Goal: Information Seeking & Learning: Learn about a topic

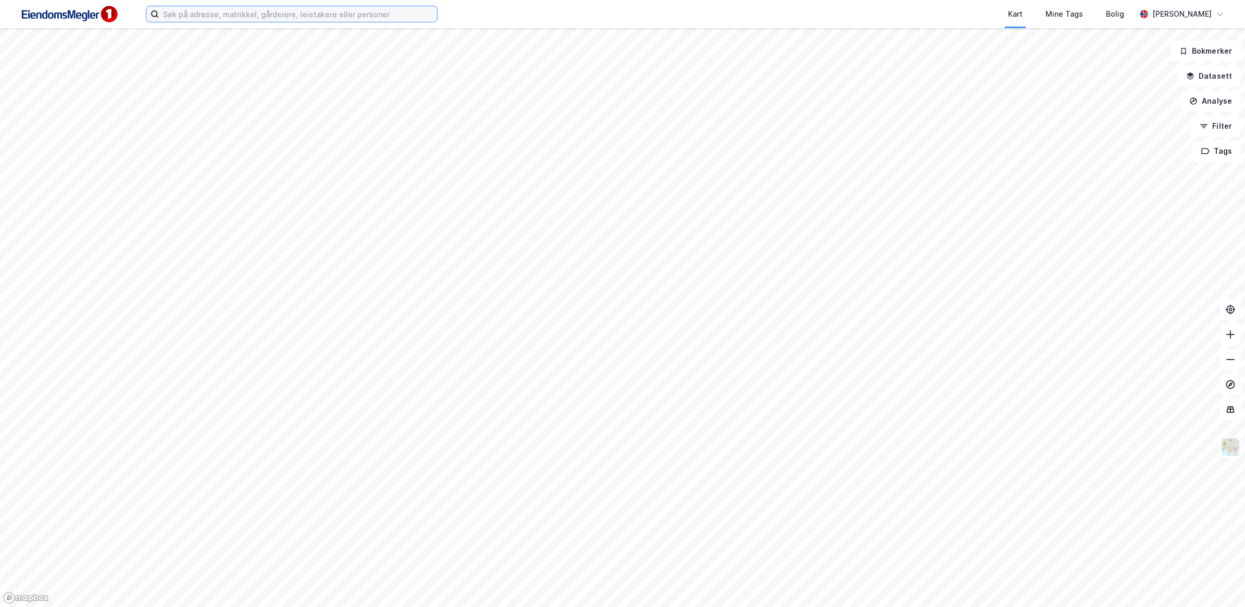
click at [274, 16] on input at bounding box center [298, 14] width 278 height 16
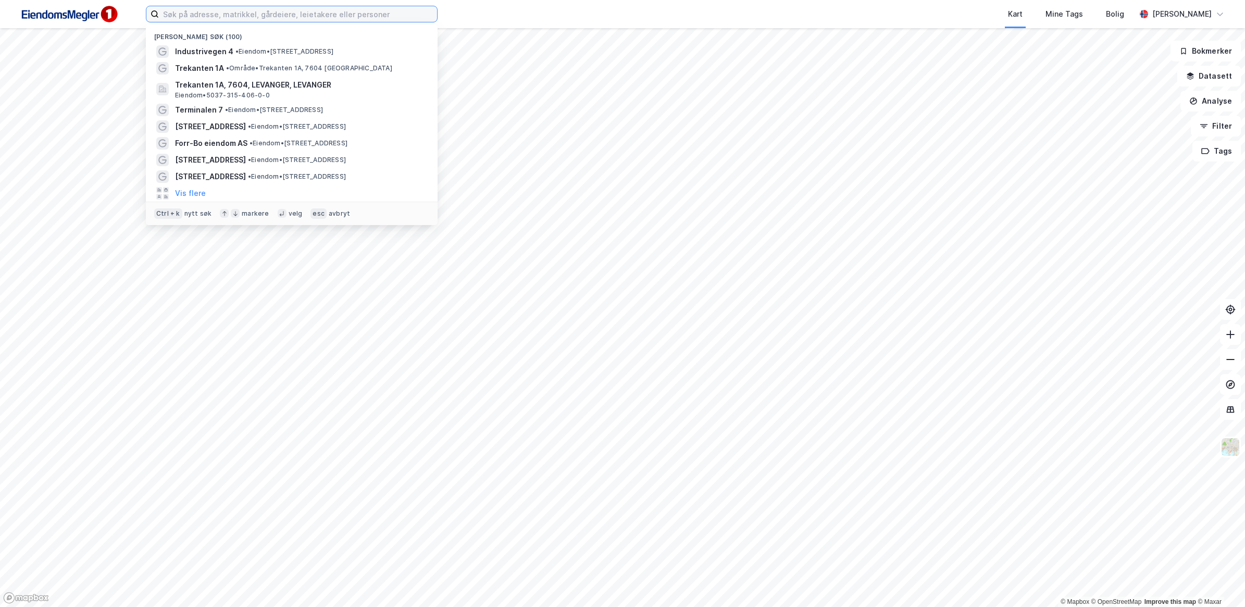
paste input "[STREET_ADDRESS]"
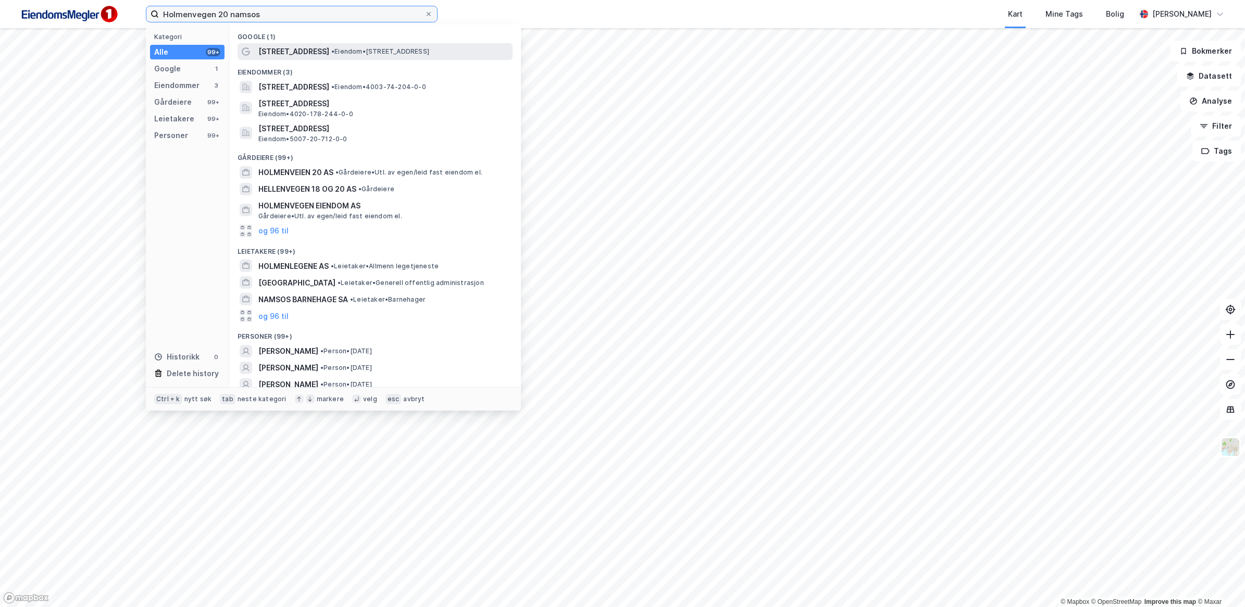
type input "Holmenvegen 20 namsos"
click at [331, 52] on span "•" at bounding box center [332, 51] width 3 height 8
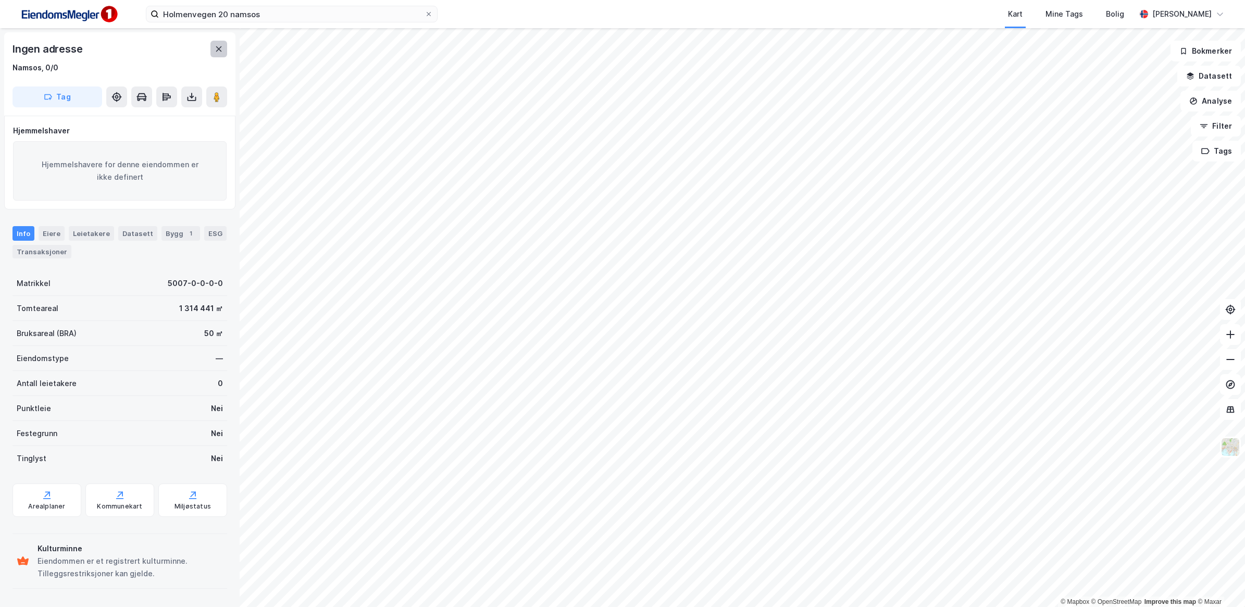
click at [219, 52] on icon at bounding box center [219, 49] width 8 height 8
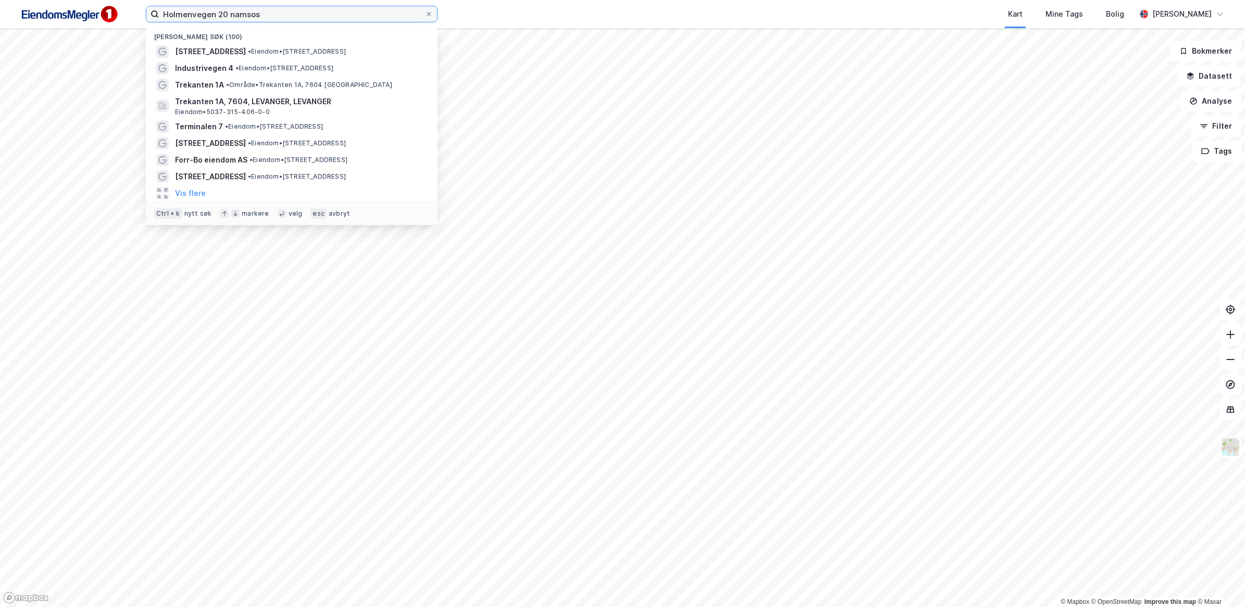
click at [285, 12] on input "Holmenvegen 20 namsos" at bounding box center [292, 14] width 266 height 16
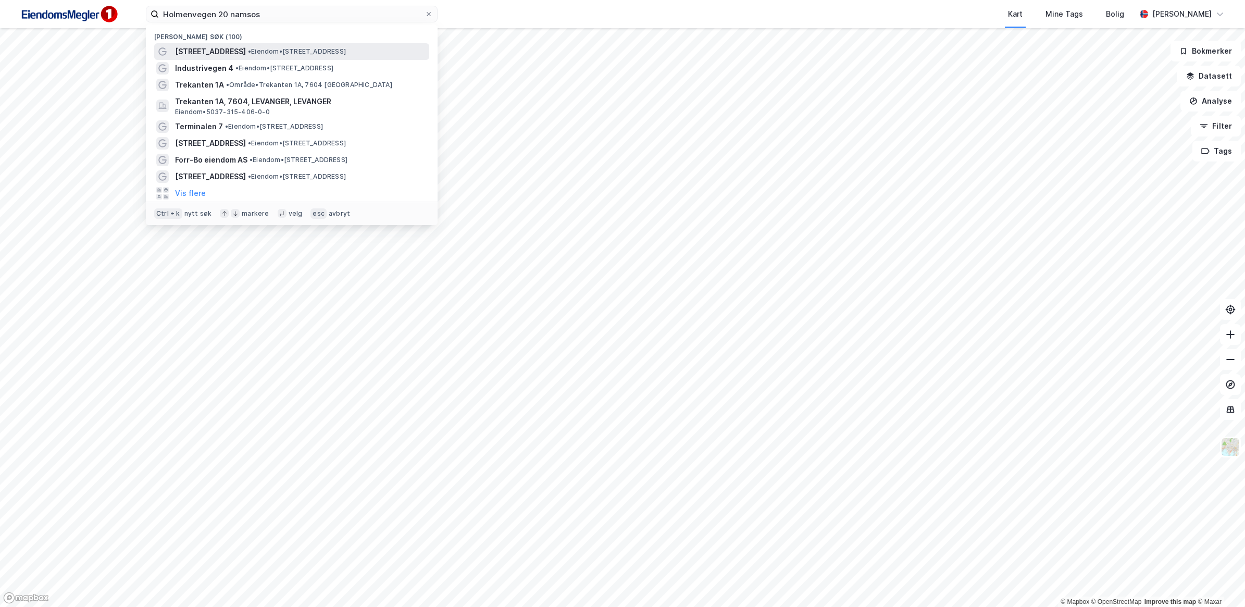
click at [295, 52] on span "• Eiendom • Holmenvegen 20, 7820 Namsos" at bounding box center [297, 51] width 98 height 8
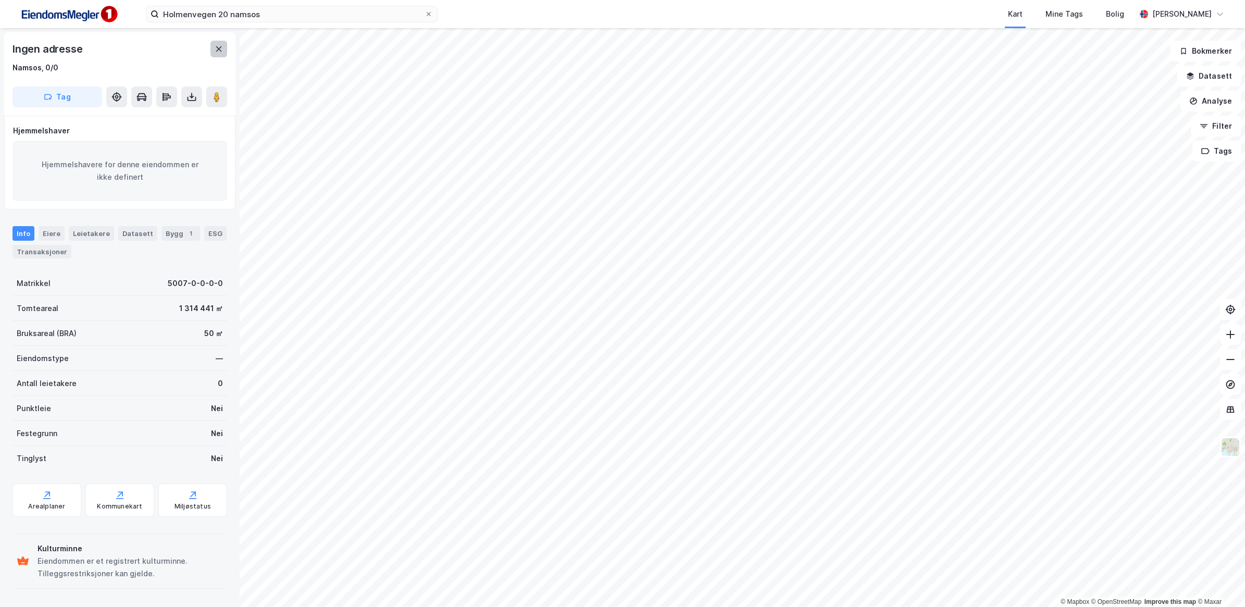
click at [220, 47] on icon at bounding box center [219, 49] width 8 height 8
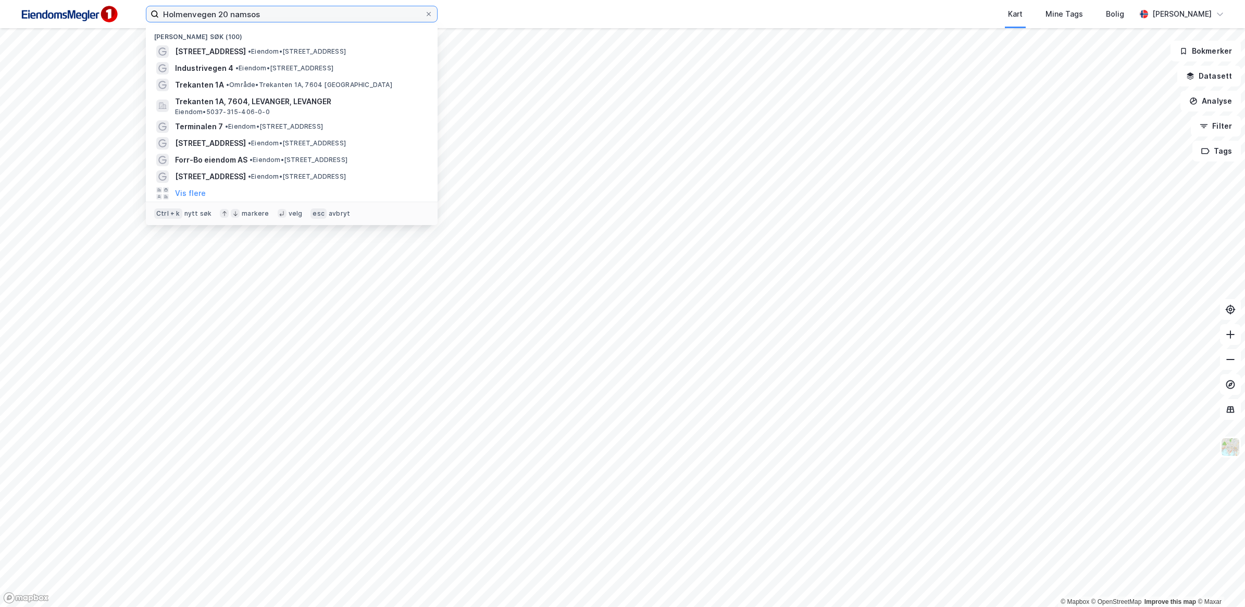
drag, startPoint x: 253, startPoint y: 13, endPoint x: 275, endPoint y: 14, distance: 21.9
click at [254, 13] on input "Holmenvegen 20 namsos" at bounding box center [292, 14] width 266 height 16
drag, startPoint x: 275, startPoint y: 14, endPoint x: 157, endPoint y: 17, distance: 118.3
click at [157, 17] on label "Holmenvegen 20 namsos" at bounding box center [292, 14] width 292 height 17
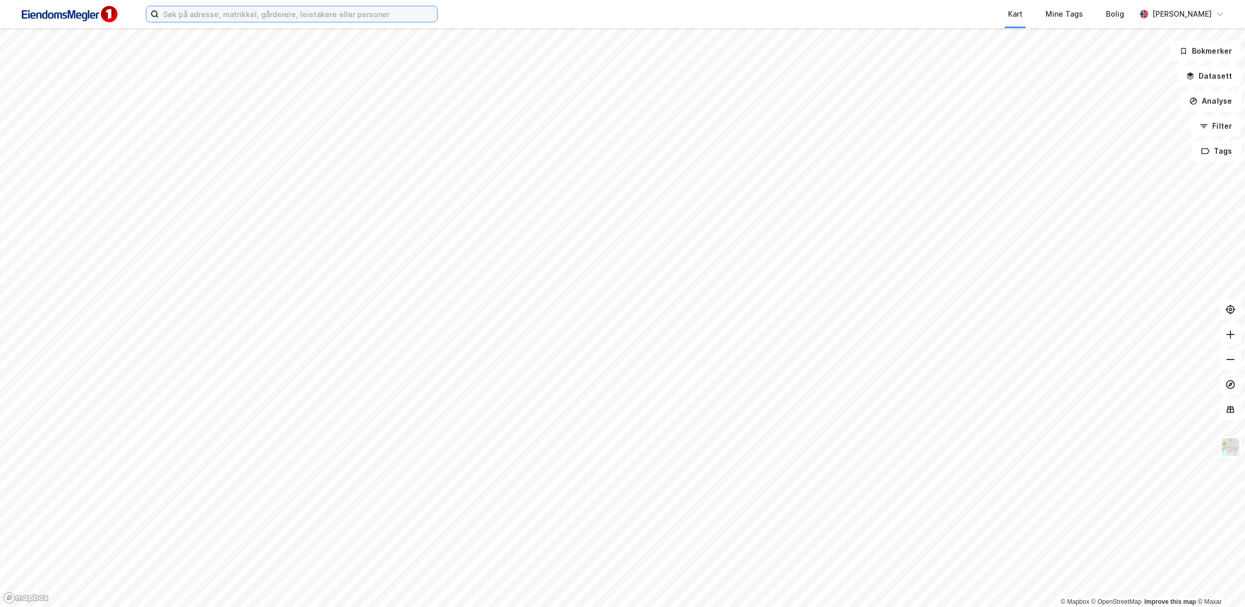
click at [259, 16] on input at bounding box center [298, 14] width 278 height 16
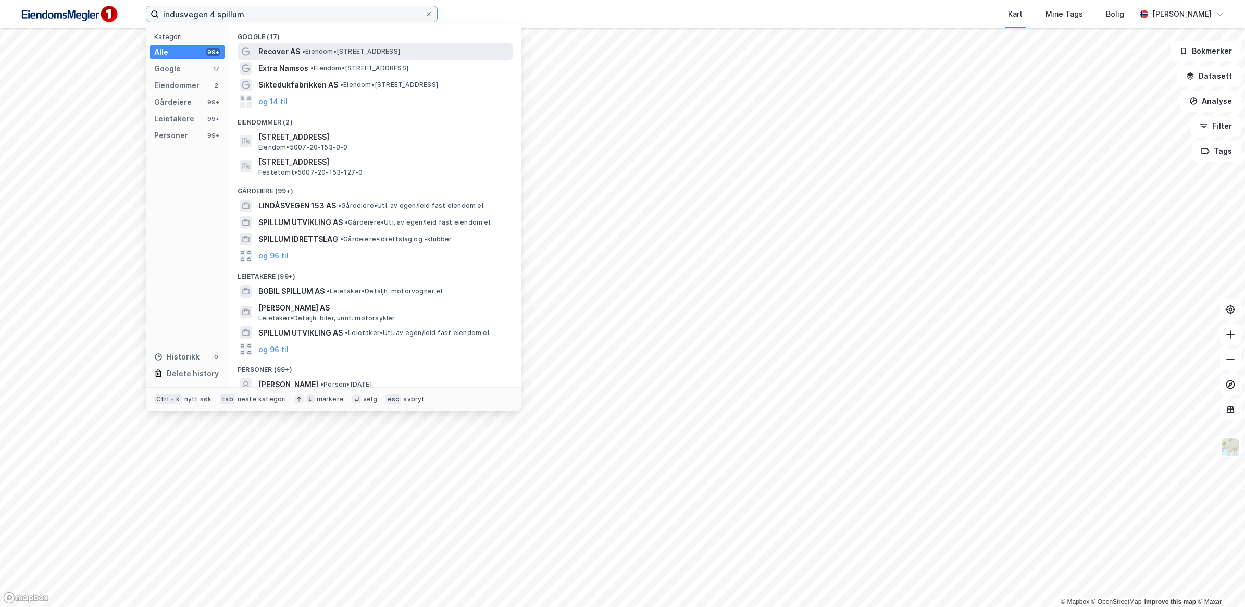
type input "indusvegen 4 spillum"
click at [346, 51] on span "• Eiendom • Sandosvegen 6, 7820 Spillum" at bounding box center [351, 51] width 98 height 8
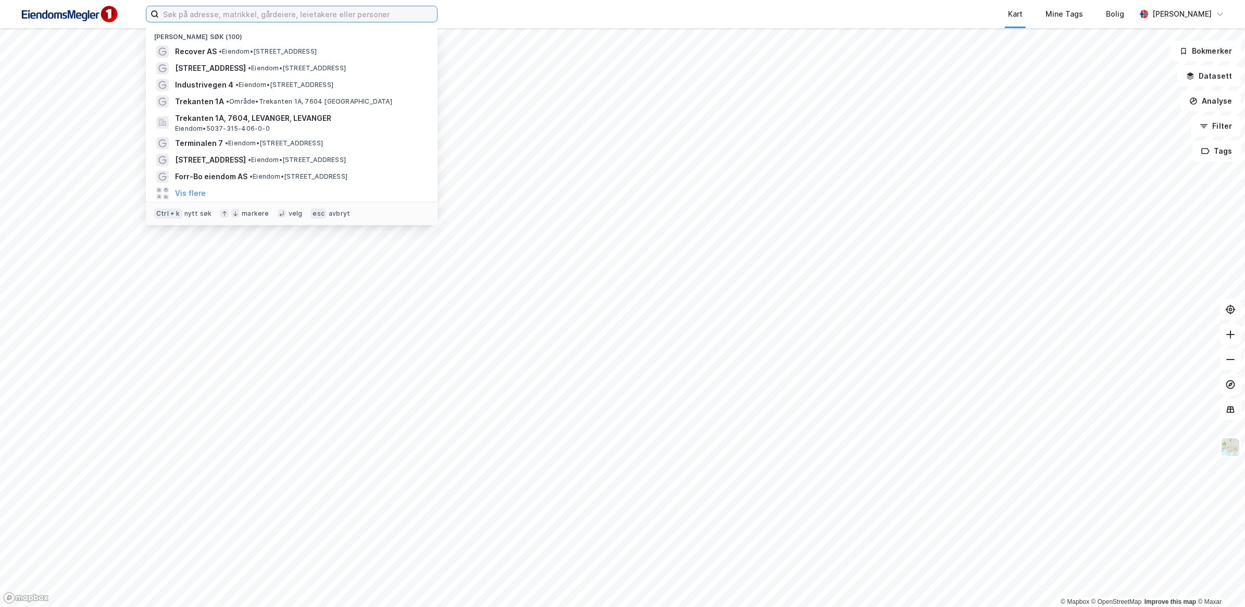
click at [327, 13] on input at bounding box center [298, 14] width 278 height 16
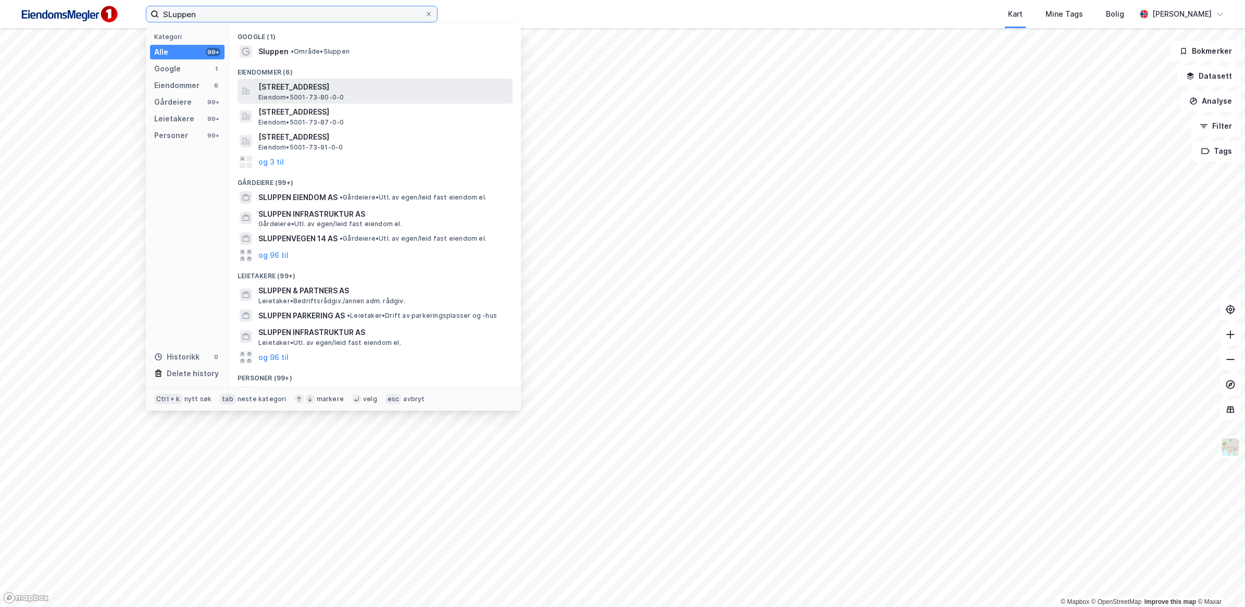
type input "SLuppen"
click at [344, 94] on div "Sluppenvegen 1, 7037, TRONDHEIM, TRONDHEIM Eiendom • 5001-73-80-0-0" at bounding box center [384, 91] width 252 height 21
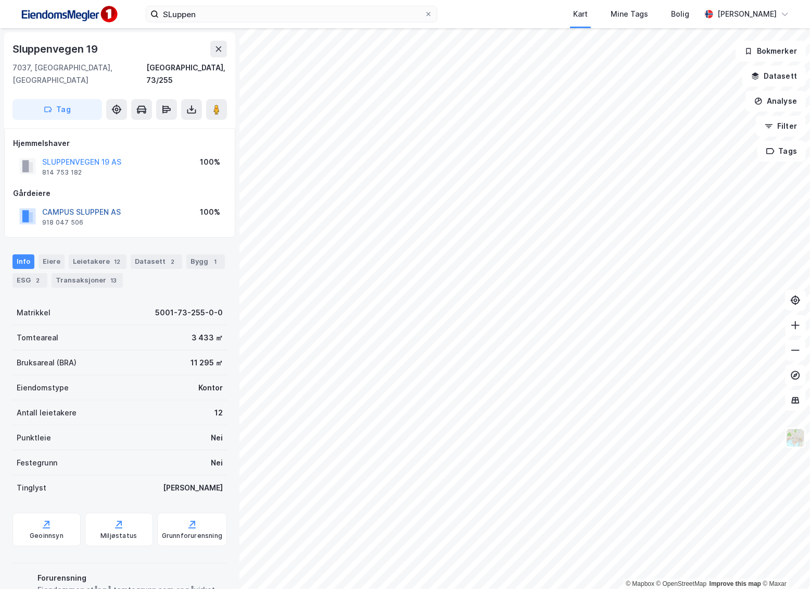
click at [0, 0] on button "CAMPUS SLUPPEN AS" at bounding box center [0, 0] width 0 height 0
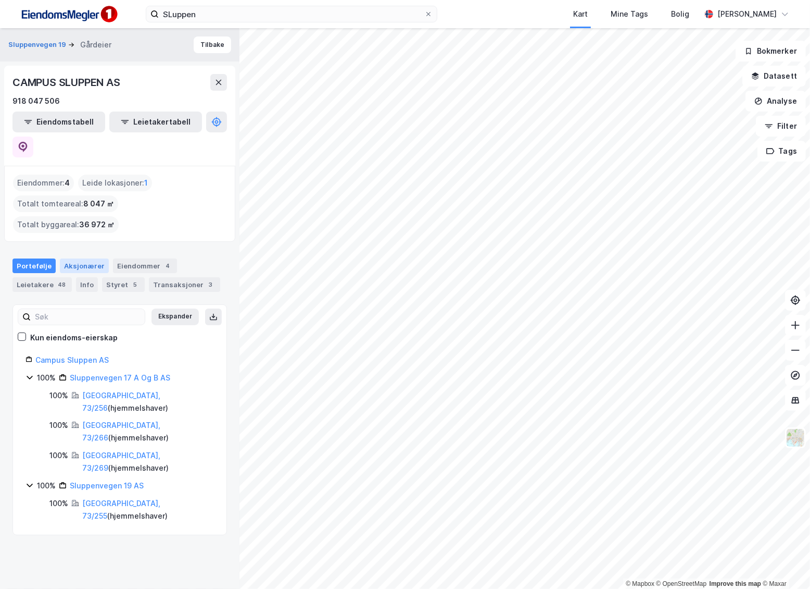
click at [80, 258] on div "Aksjonærer" at bounding box center [84, 265] width 49 height 15
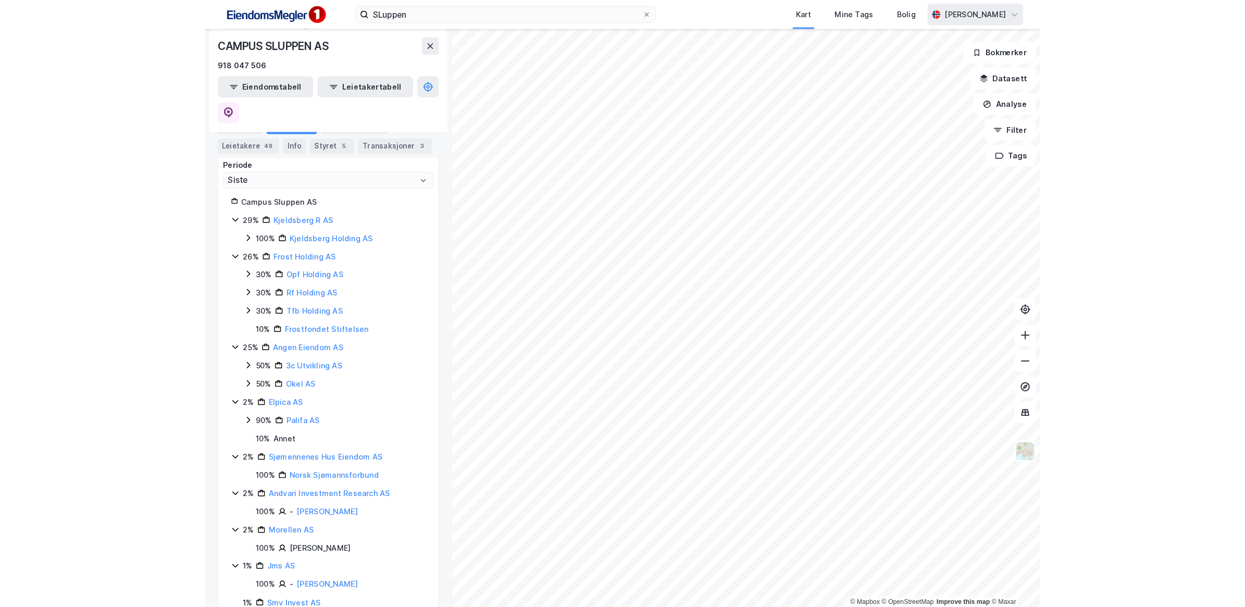
scroll to position [159, 0]
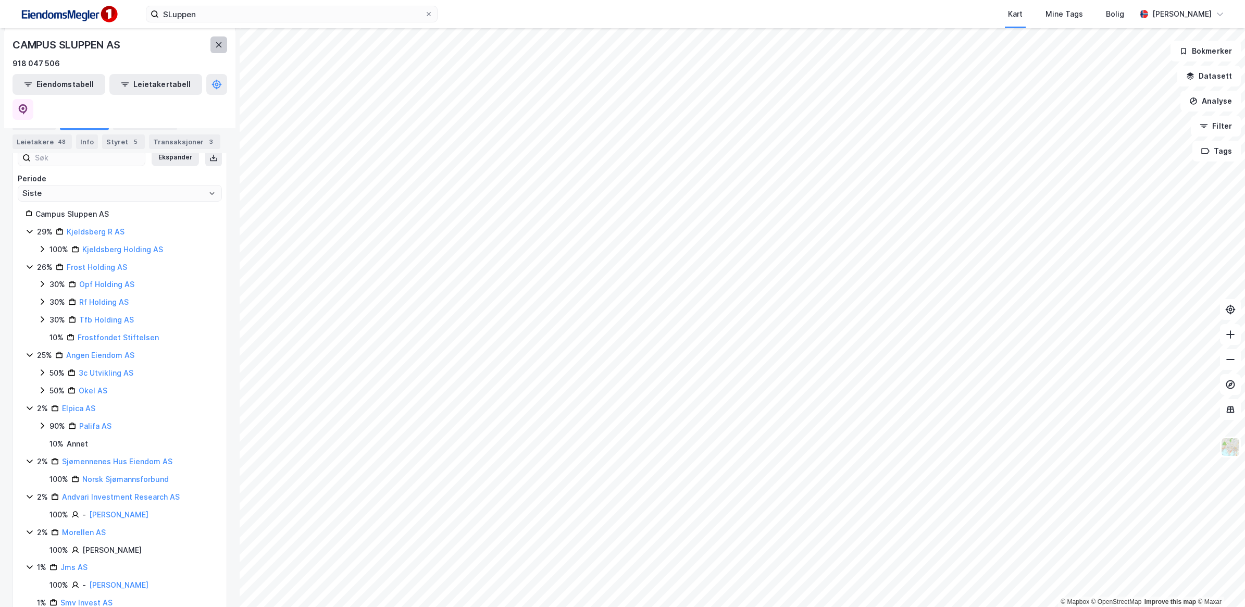
click at [223, 50] on button at bounding box center [218, 44] width 17 height 17
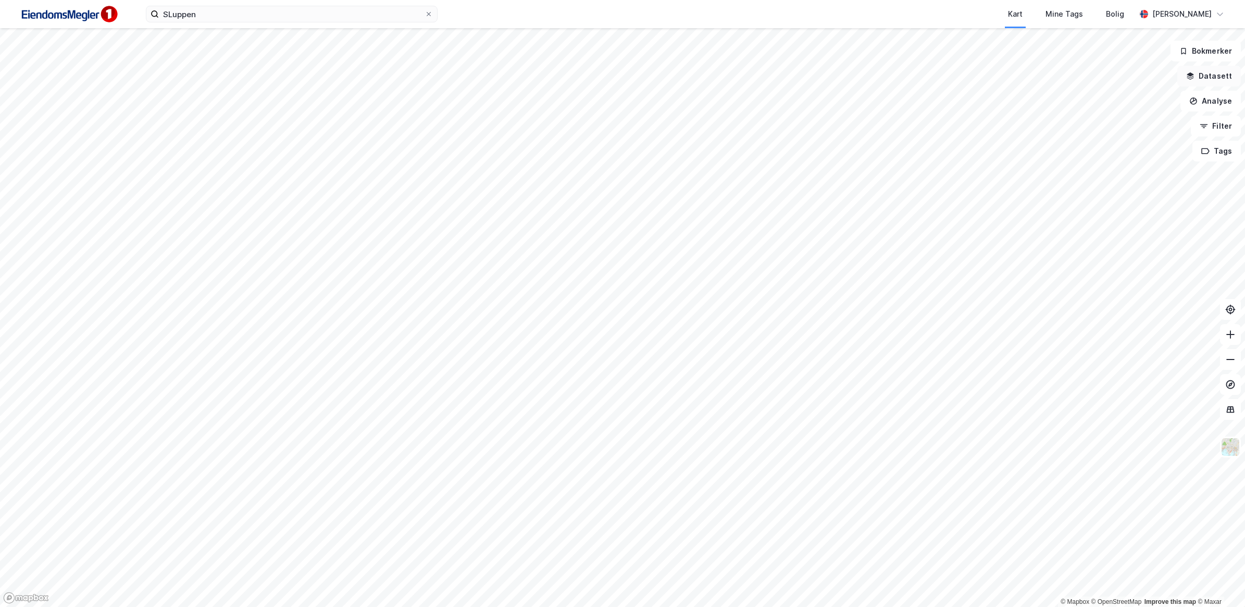
click at [1215, 83] on button "Datasett" at bounding box center [1209, 76] width 64 height 21
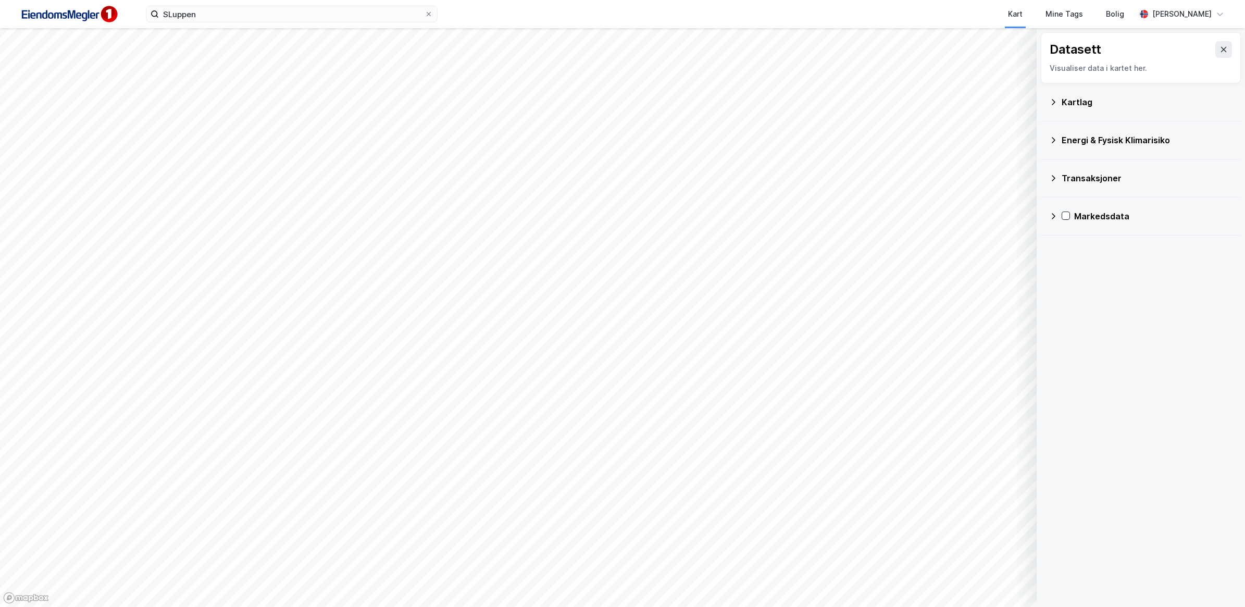
click at [1055, 105] on icon at bounding box center [1053, 102] width 8 height 8
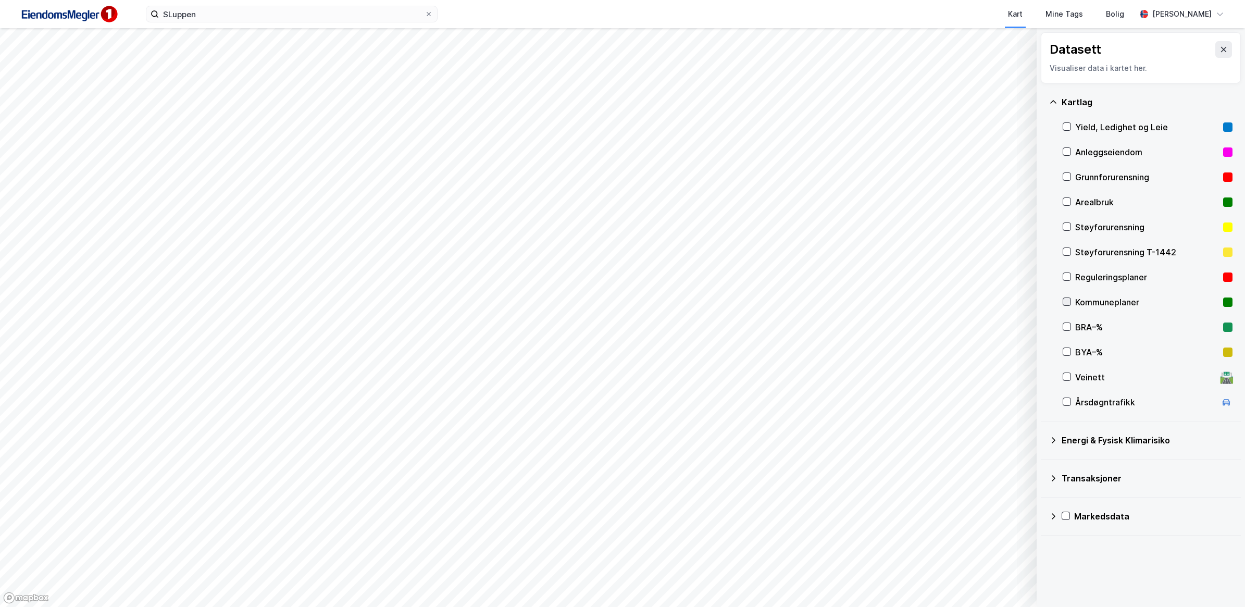
click at [1068, 299] on icon at bounding box center [1066, 301] width 7 height 7
click at [1064, 301] on icon at bounding box center [1066, 301] width 7 height 7
click at [1066, 274] on icon at bounding box center [1066, 276] width 7 height 7
click at [1065, 303] on icon at bounding box center [1066, 301] width 7 height 7
click at [1068, 297] on div "Kommuneplaner" at bounding box center [1147, 302] width 170 height 25
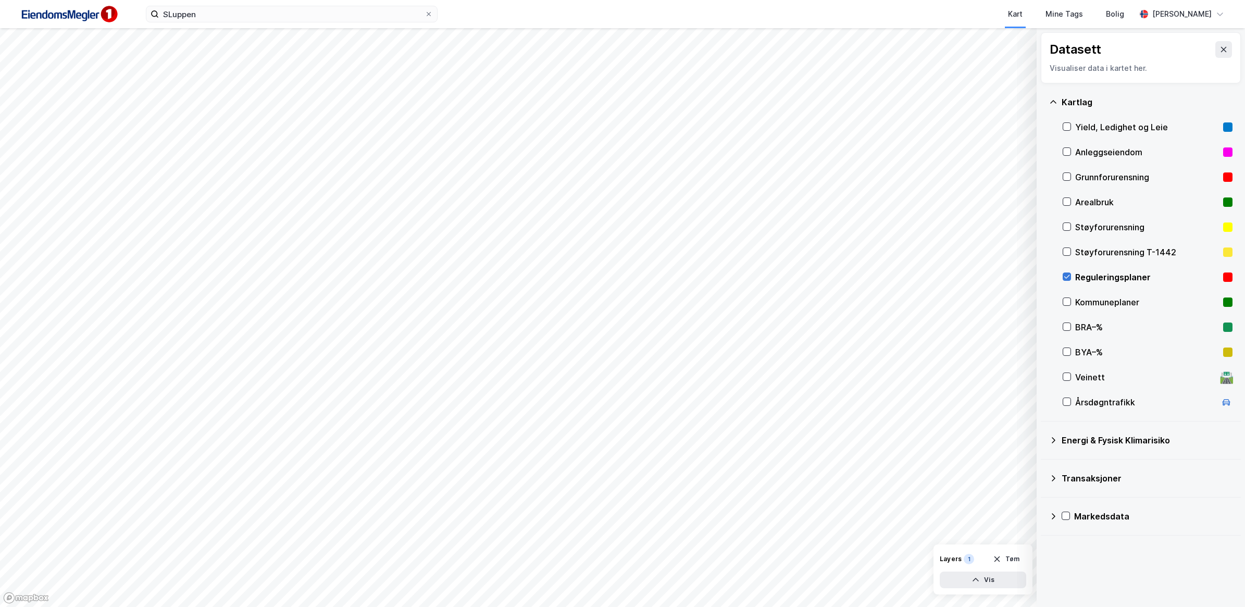
click at [1066, 278] on icon at bounding box center [1067, 277] width 6 height 4
click at [219, 10] on input "SLuppen" at bounding box center [292, 14] width 266 height 16
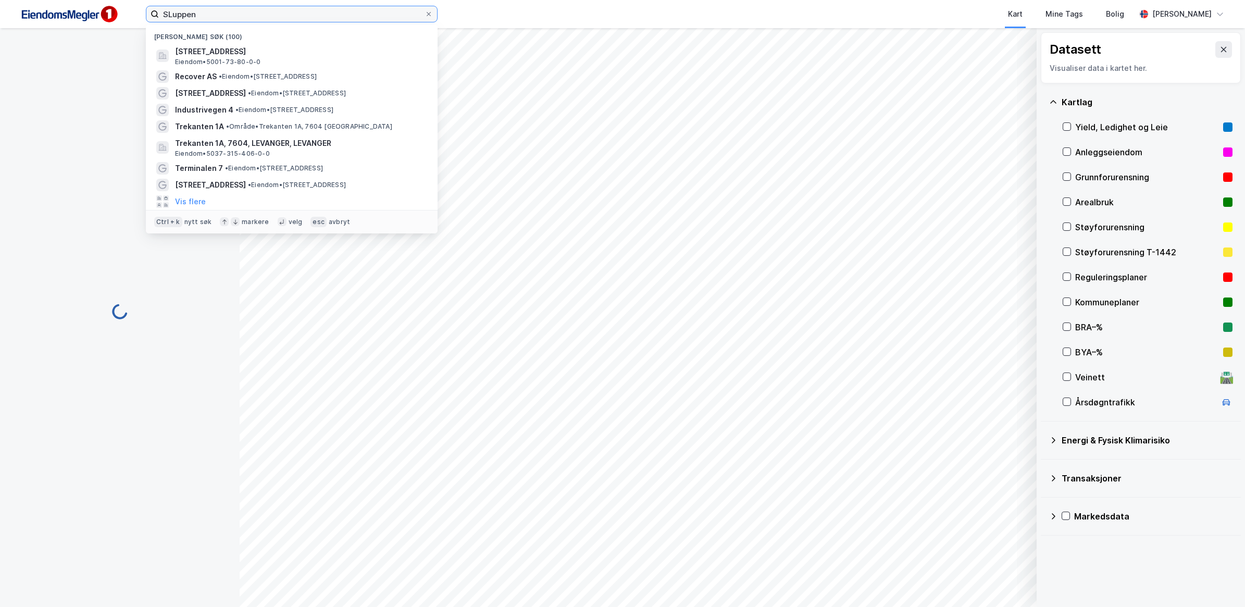
drag, startPoint x: 187, startPoint y: 13, endPoint x: 123, endPoint y: 14, distance: 64.6
click at [123, 14] on div "SLuppen Nylige søk (100) Sluppenvegen 1, 7037, TRONDHEIM, TRONDHEIM Eiendom • 5…" at bounding box center [622, 14] width 1245 height 28
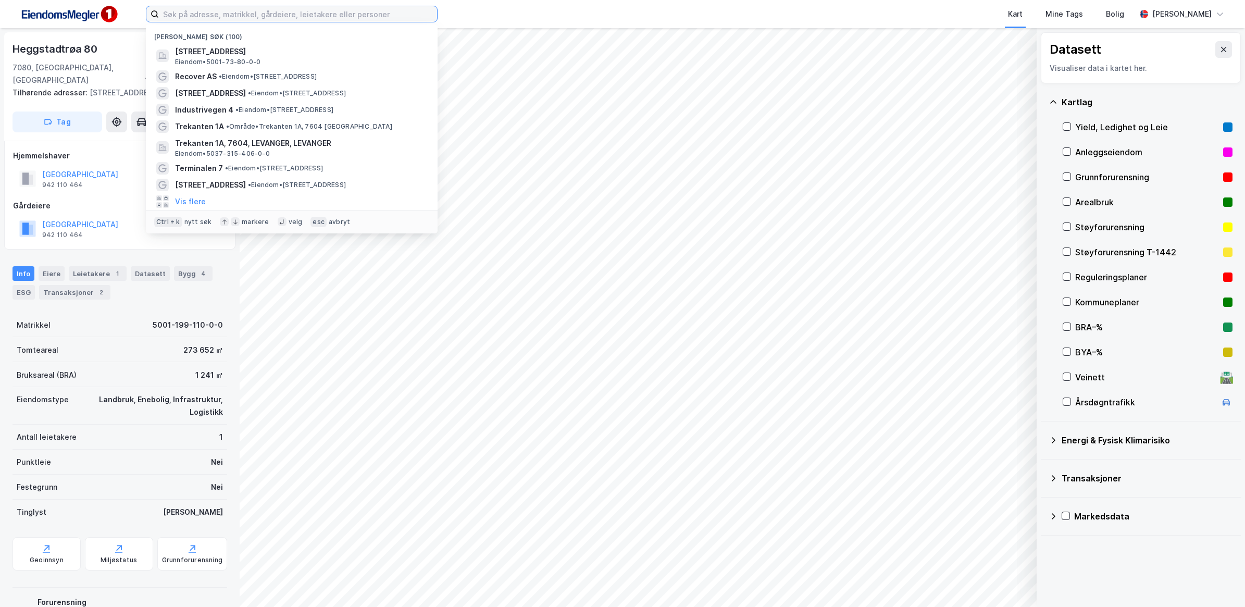
paste input "Olle Michelsen AS"
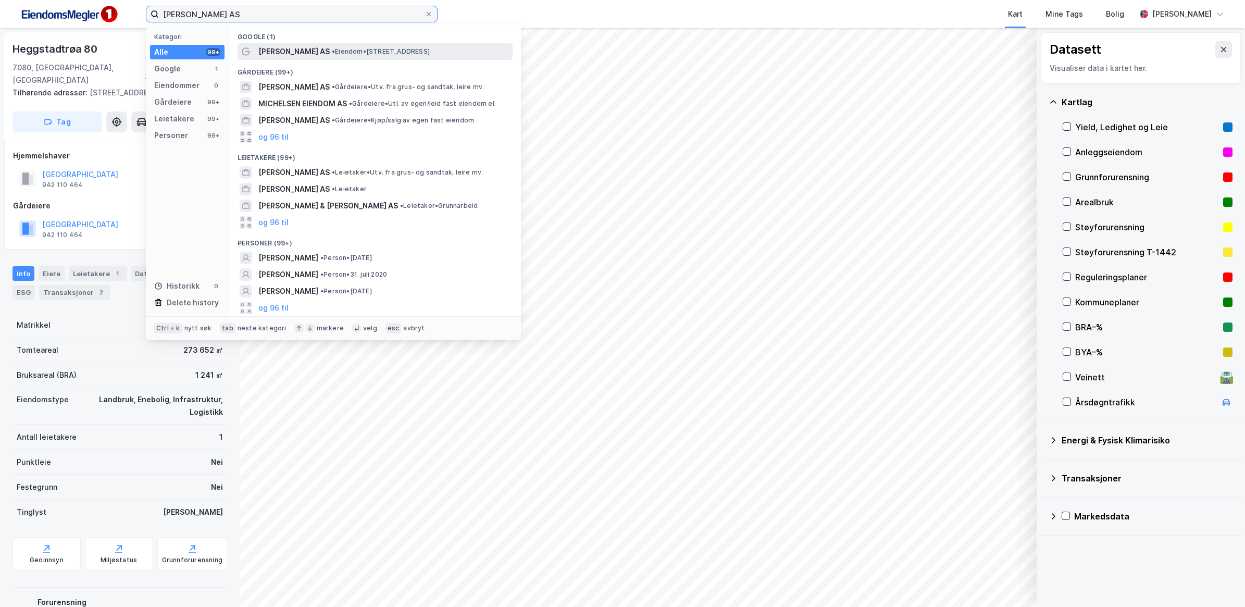
type input "Olle Michelsen AS"
click at [345, 55] on span "• Eiendom • Lupinveien 1, 7896 Brekkvasselv" at bounding box center [381, 51] width 98 height 8
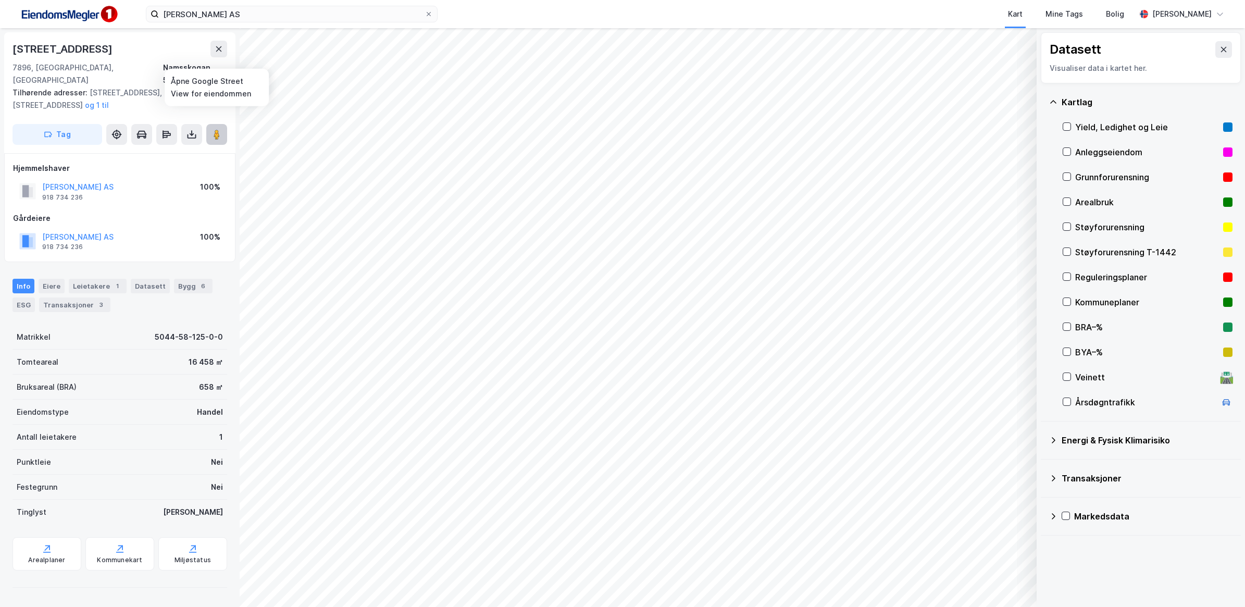
click at [219, 129] on image at bounding box center [217, 134] width 6 height 10
click at [56, 279] on div "Eiere" at bounding box center [52, 286] width 26 height 15
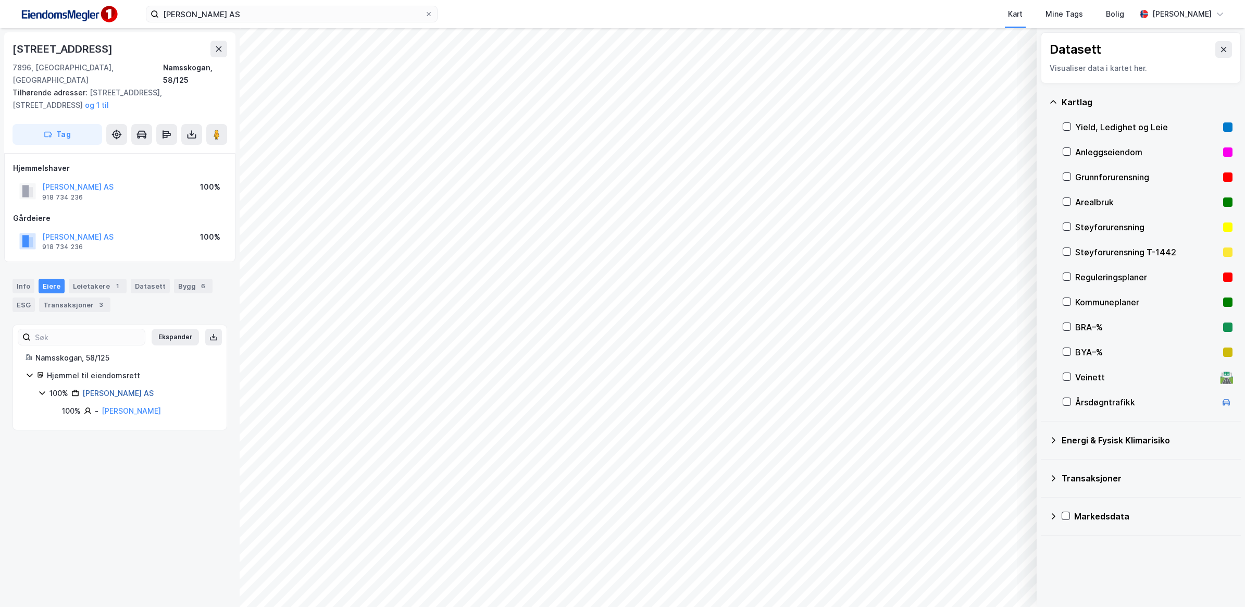
click at [128, 389] on link "Michelsen Olle AS" at bounding box center [117, 393] width 71 height 9
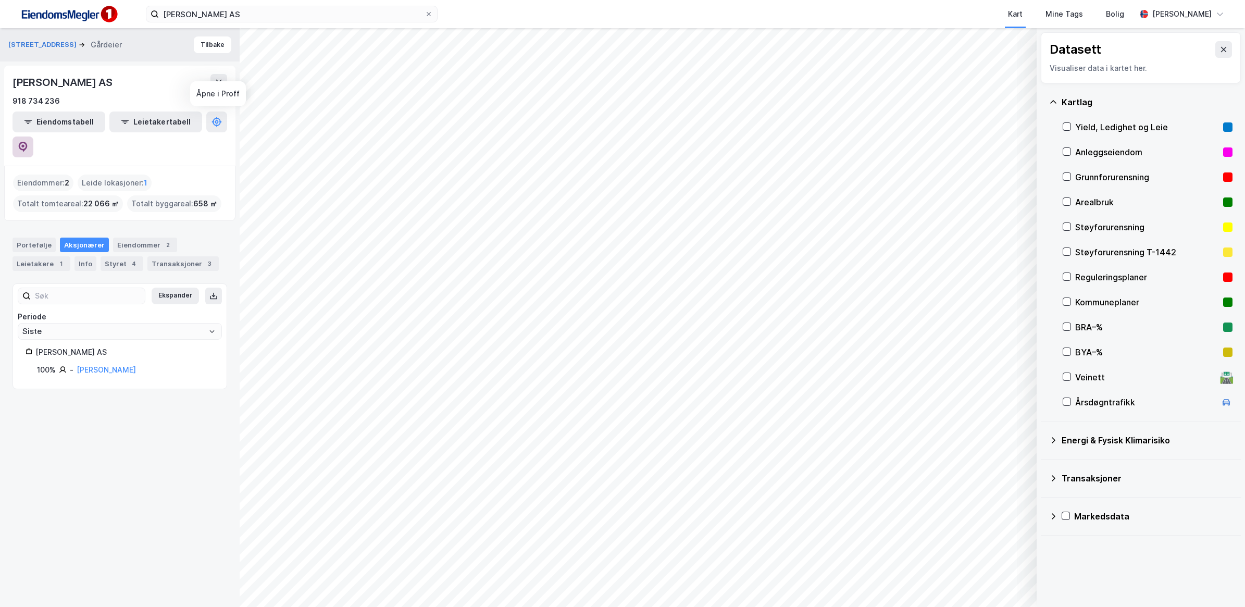
click at [28, 142] on icon at bounding box center [23, 147] width 10 height 10
click at [56, 258] on div "1" at bounding box center [61, 263] width 10 height 10
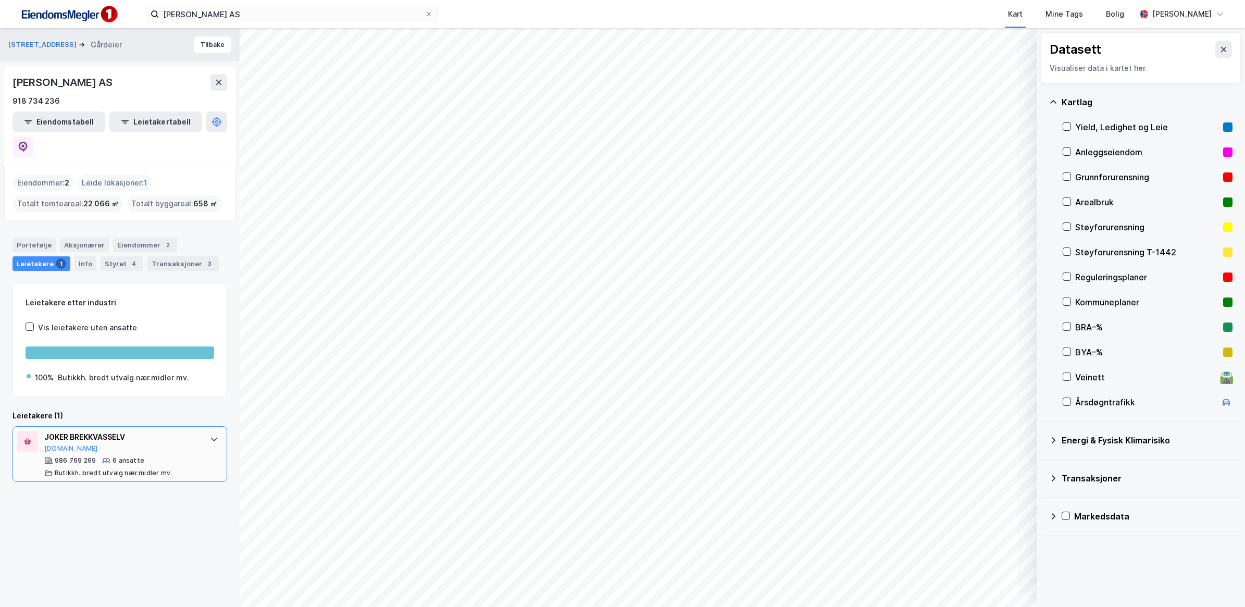
click at [86, 431] on div "JOKER BREKKVASSELV" at bounding box center [121, 437] width 155 height 12
click at [60, 444] on button "Brreg.no" at bounding box center [71, 448] width 54 height 8
